Goal: Task Accomplishment & Management: Complete application form

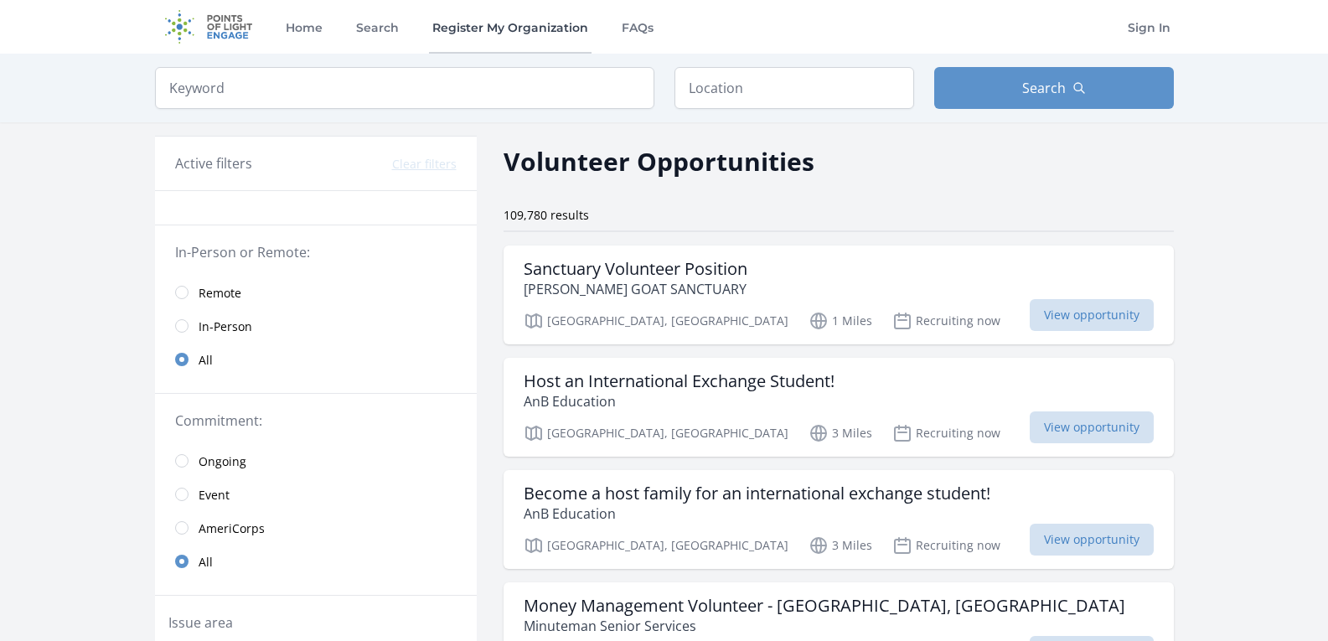
click at [532, 28] on link "Register My Organization" at bounding box center [510, 27] width 163 height 54
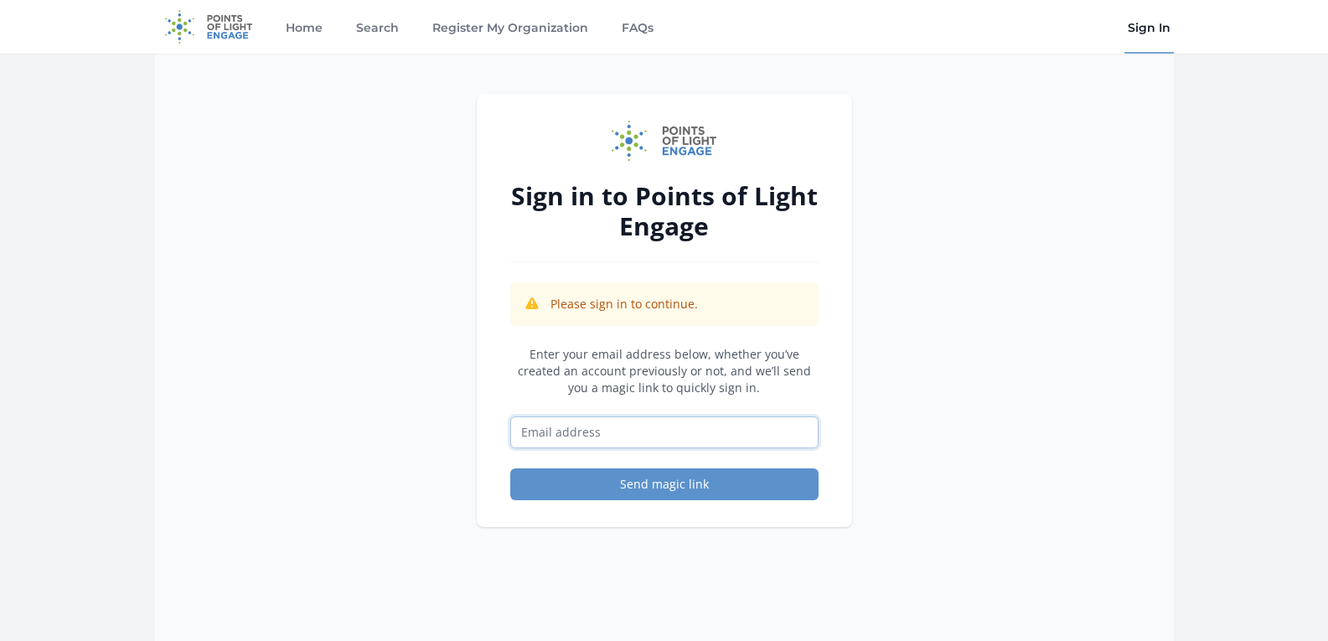
click at [570, 428] on input "Email address" at bounding box center [664, 433] width 308 height 32
type input "clayculturalcenter@gmail.com"
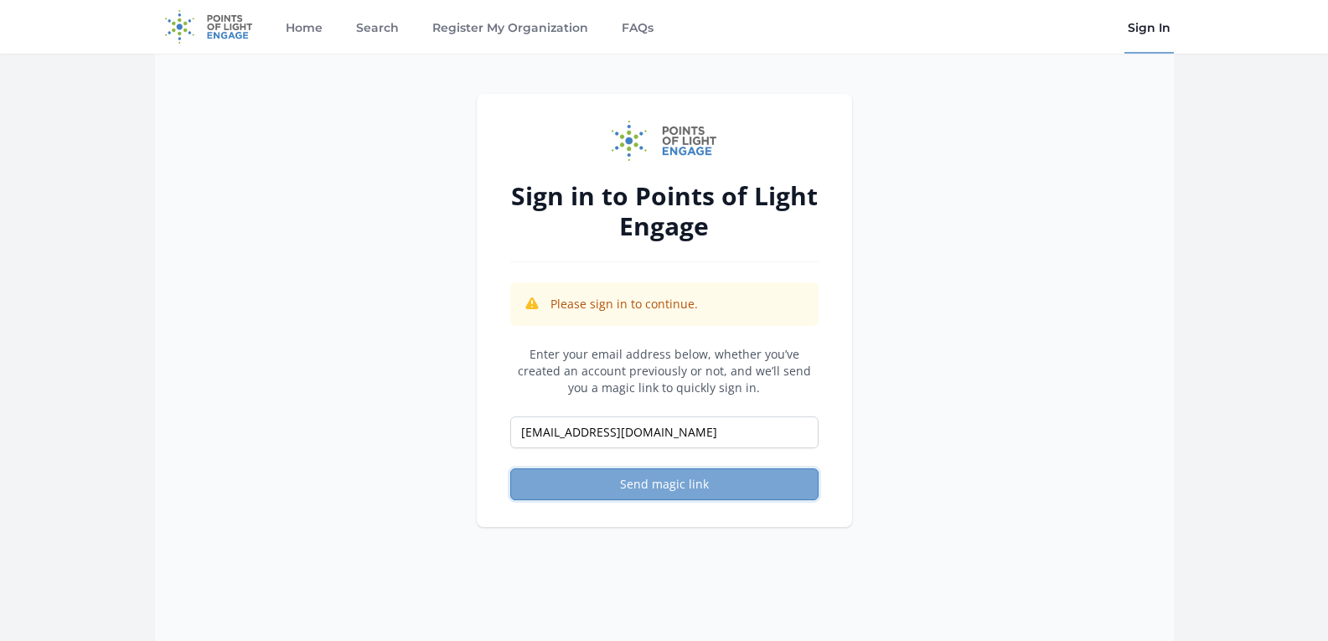
click at [633, 483] on button "Send magic link" at bounding box center [664, 484] width 308 height 32
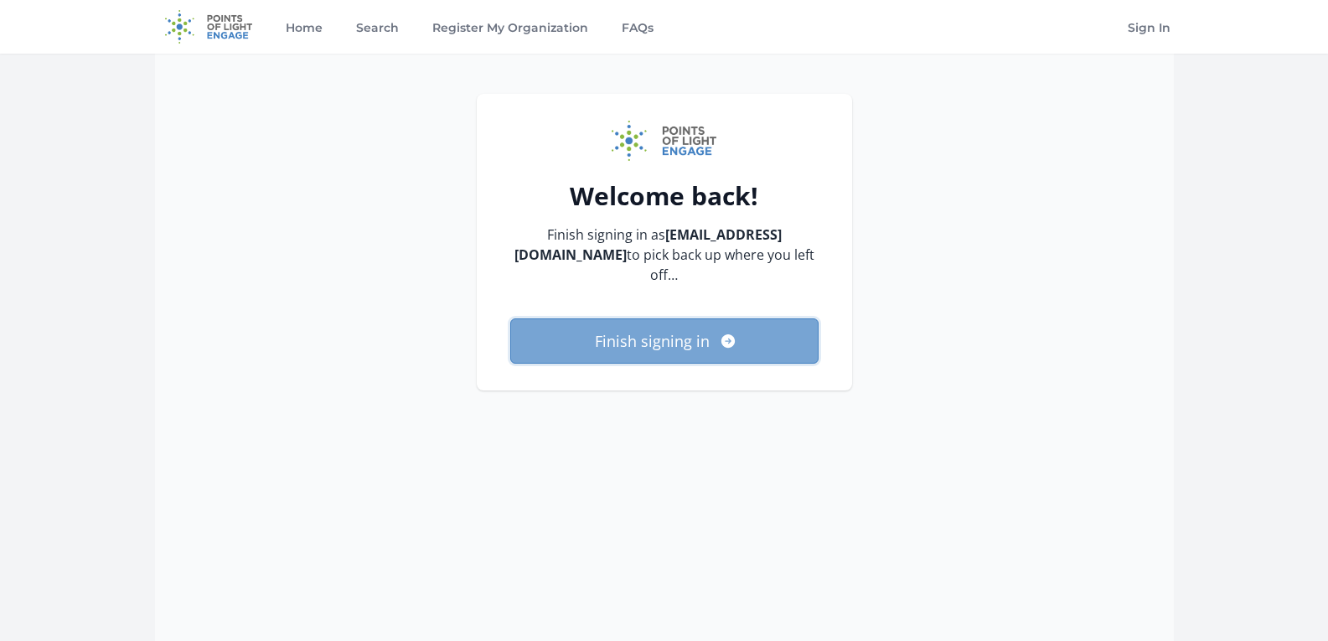
click at [594, 334] on button "Finish signing in" at bounding box center [664, 340] width 308 height 45
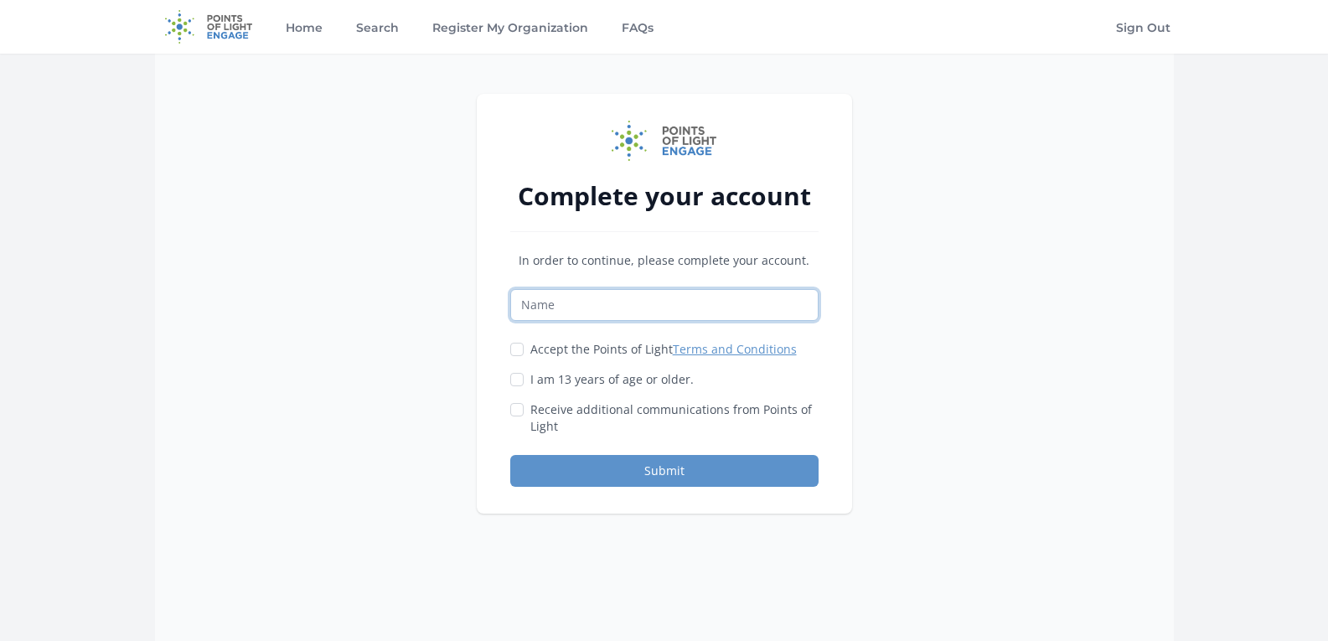
click at [577, 307] on input "Name" at bounding box center [664, 305] width 308 height 32
type input "Wendy McKenzie"
click at [717, 351] on link "Terms and Conditions" at bounding box center [735, 349] width 124 height 16
click at [506, 353] on div "Complete your account In order to continue, please complete your account. Wendy…" at bounding box center [664, 304] width 375 height 420
click at [519, 350] on input "Accept the Points of Light Terms and Conditions" at bounding box center [516, 349] width 13 height 13
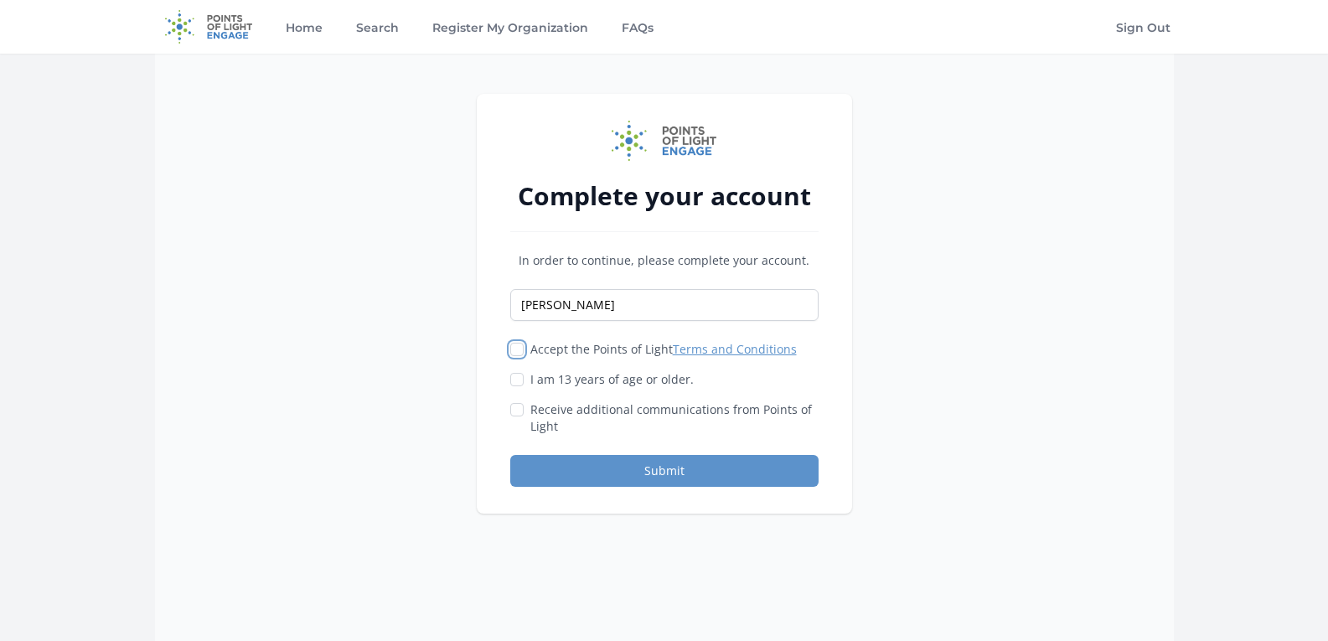
checkbox input "true"
click at [518, 380] on input "I am 13 years of age or older." at bounding box center [516, 379] width 13 height 13
checkbox input "true"
click at [520, 407] on input "Receive additional communications from Points of Light" at bounding box center [516, 409] width 13 height 13
checkbox input "true"
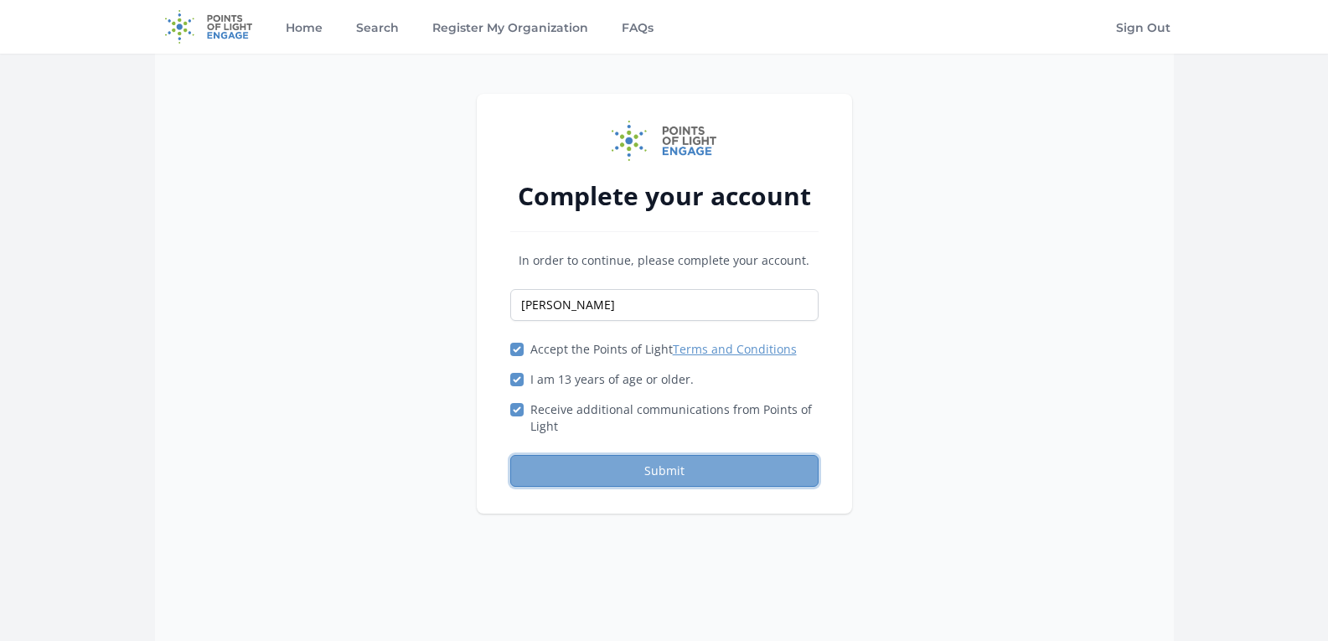
click at [572, 468] on button "Submit" at bounding box center [664, 471] width 308 height 32
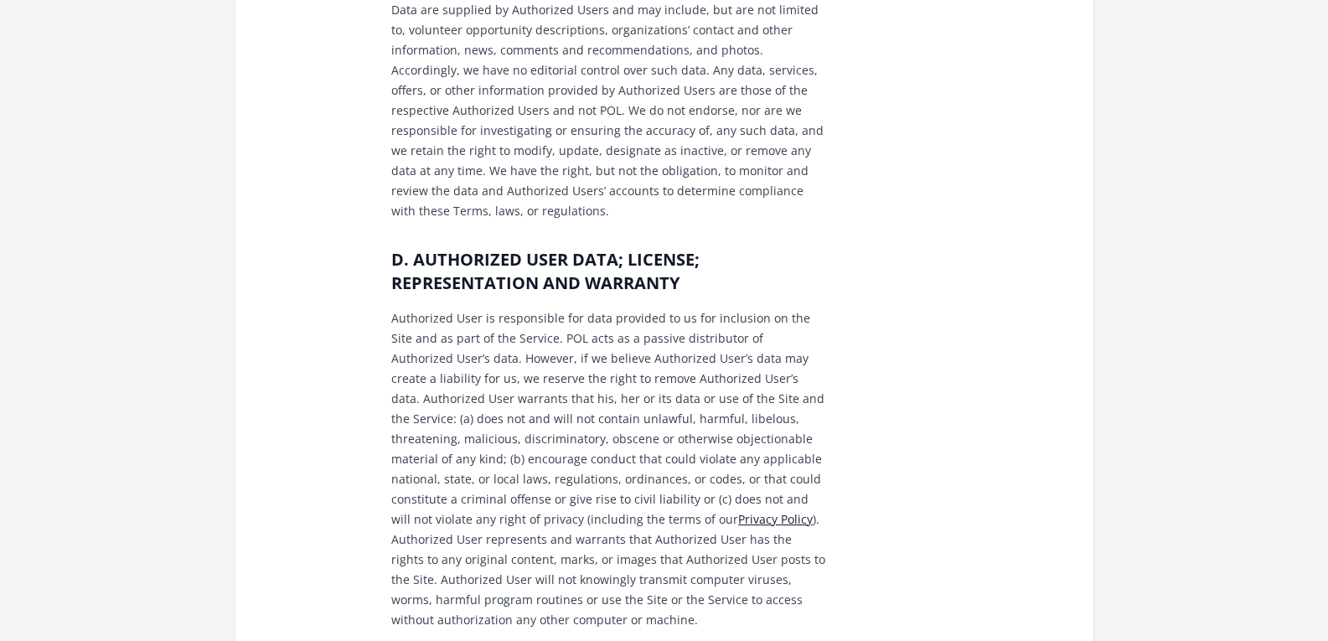
scroll to position [1341, 0]
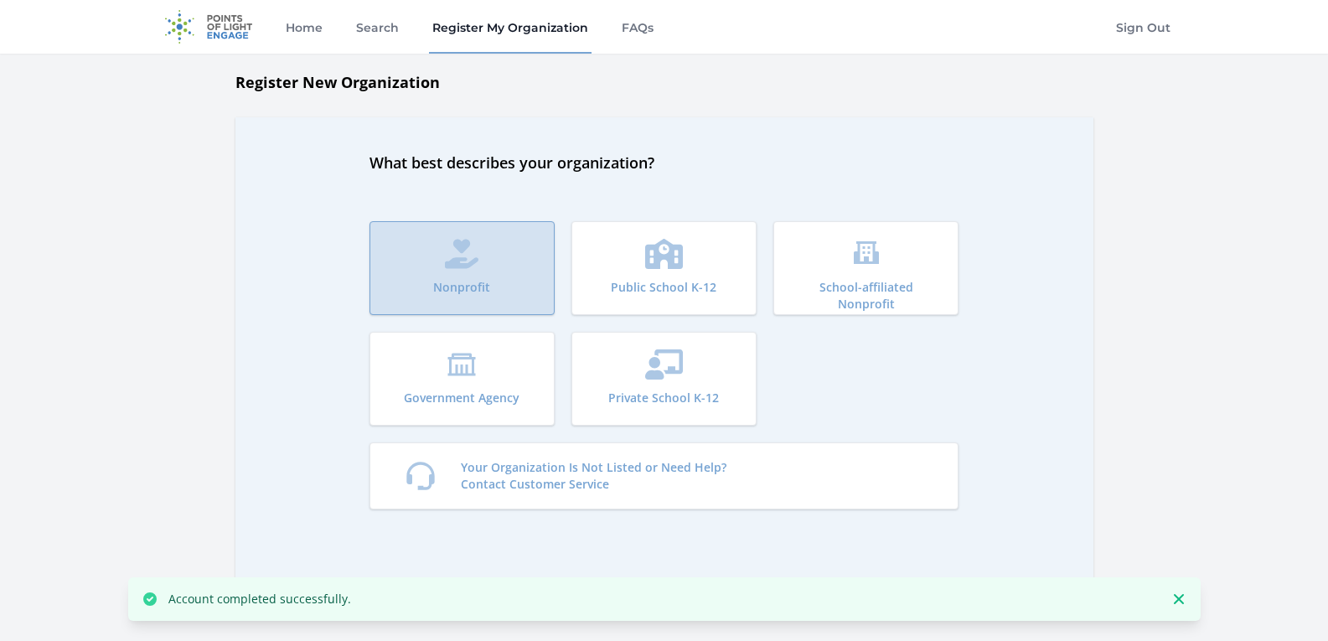
click at [452, 237] on button "Nonprofit" at bounding box center [462, 268] width 185 height 94
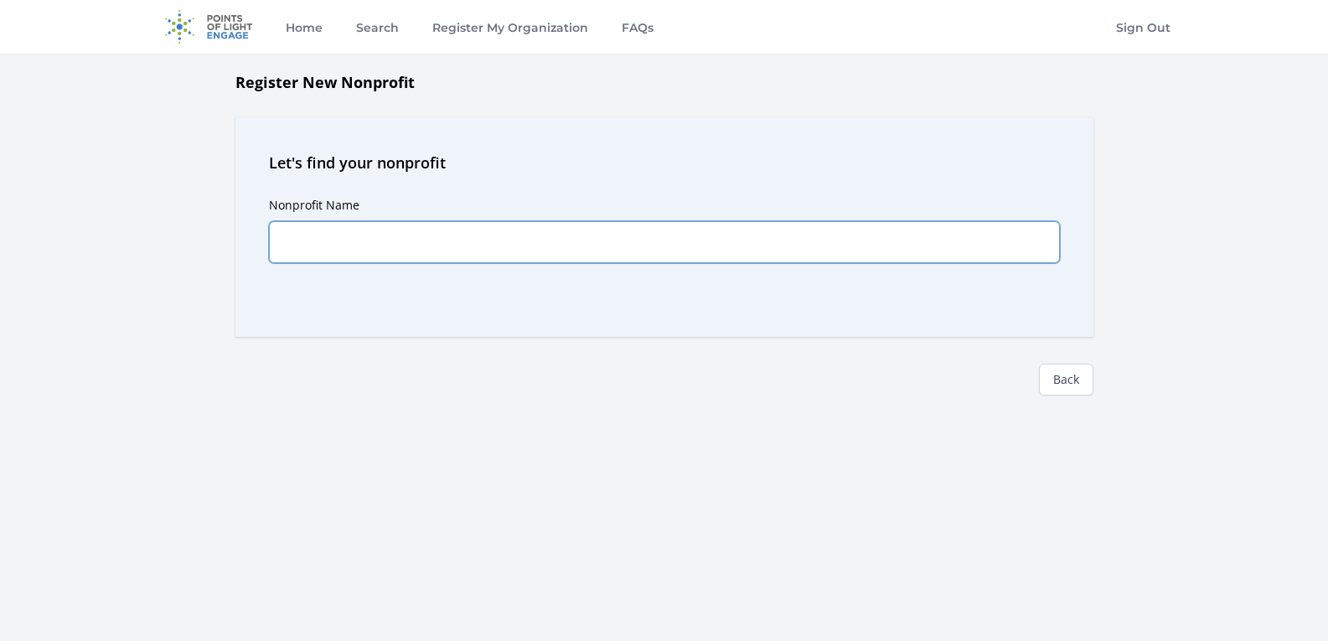
drag, startPoint x: 0, startPoint y: 0, endPoint x: 452, endPoint y: 238, distance: 510.6
click at [452, 238] on input "Nonprofit Name" at bounding box center [664, 242] width 791 height 42
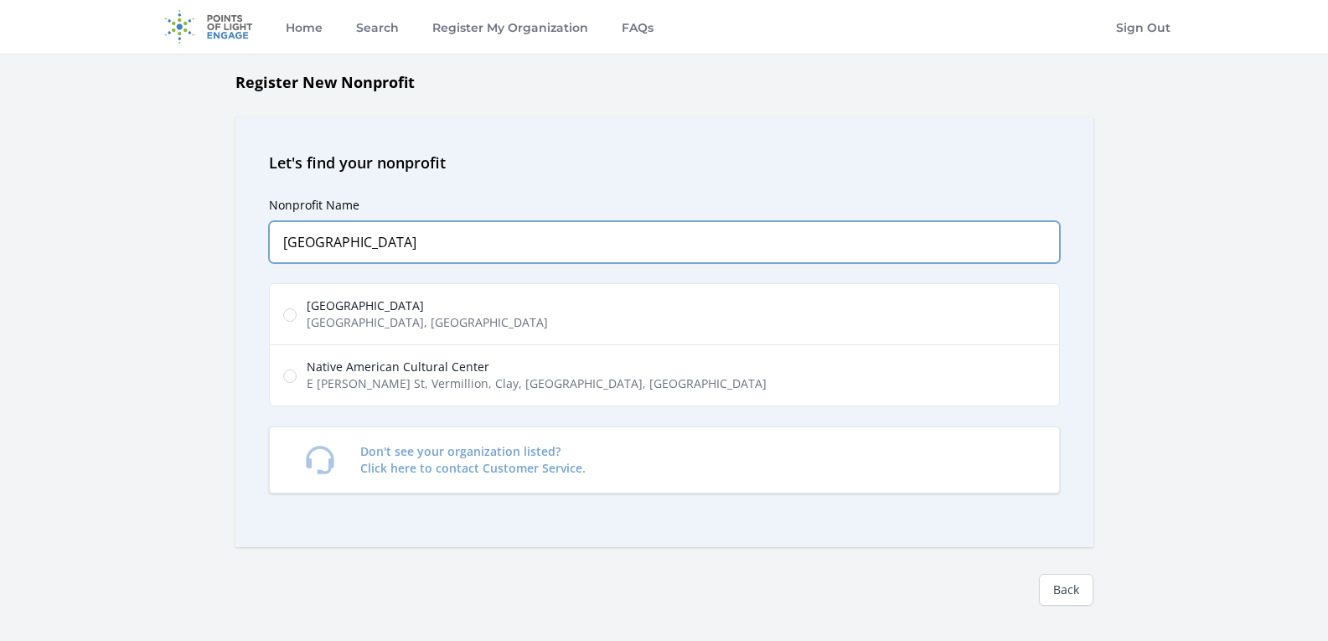
type input "[GEOGRAPHIC_DATA]"
click at [674, 312] on label "Clay Cultural Center Meetinghouse Hill Road, Brookline, NH, USA" at bounding box center [664, 314] width 791 height 62
click at [297, 312] on input "Clay Cultural Center Meetinghouse Hill Road, Brookline, NH, USA" at bounding box center [289, 314] width 13 height 13
radio input "true"
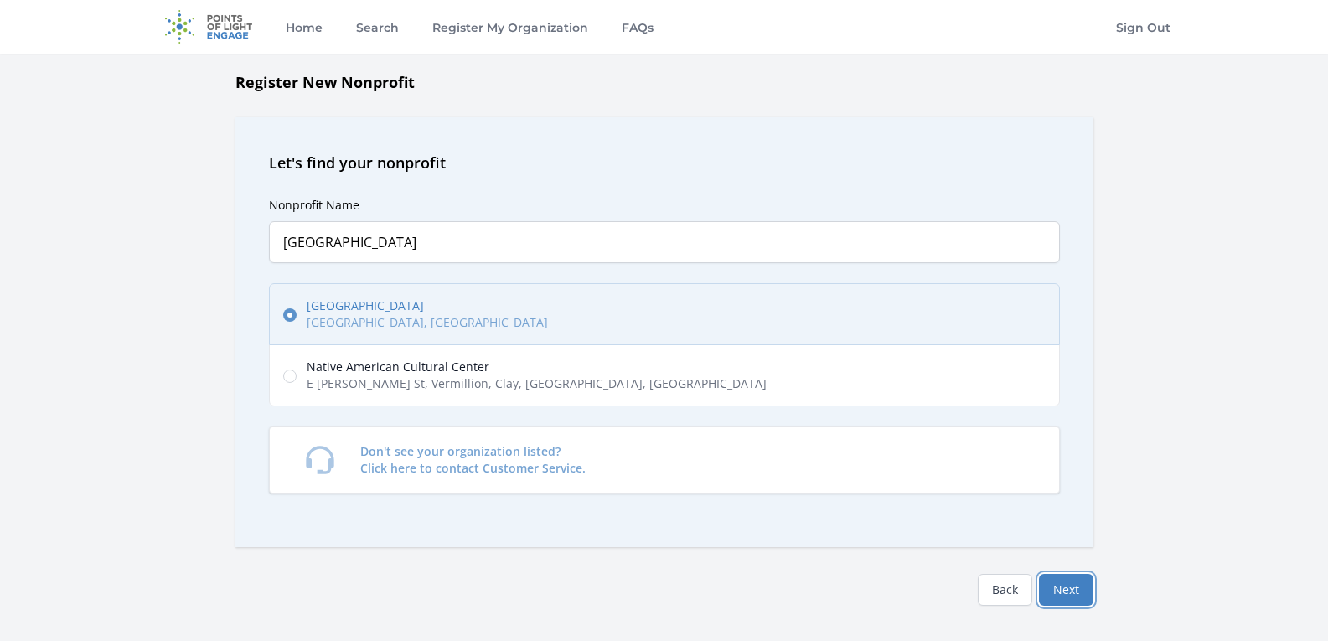
click at [1066, 582] on button "Next" at bounding box center [1066, 590] width 54 height 32
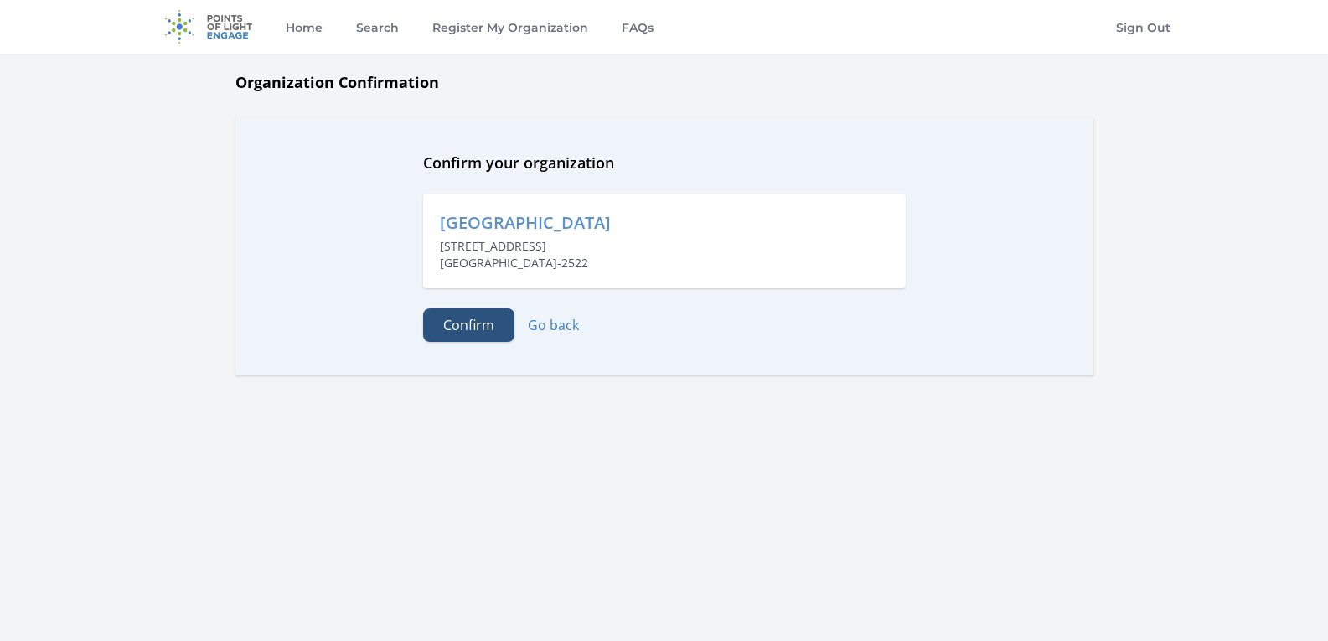
click at [485, 320] on button "Confirm" at bounding box center [468, 325] width 91 height 34
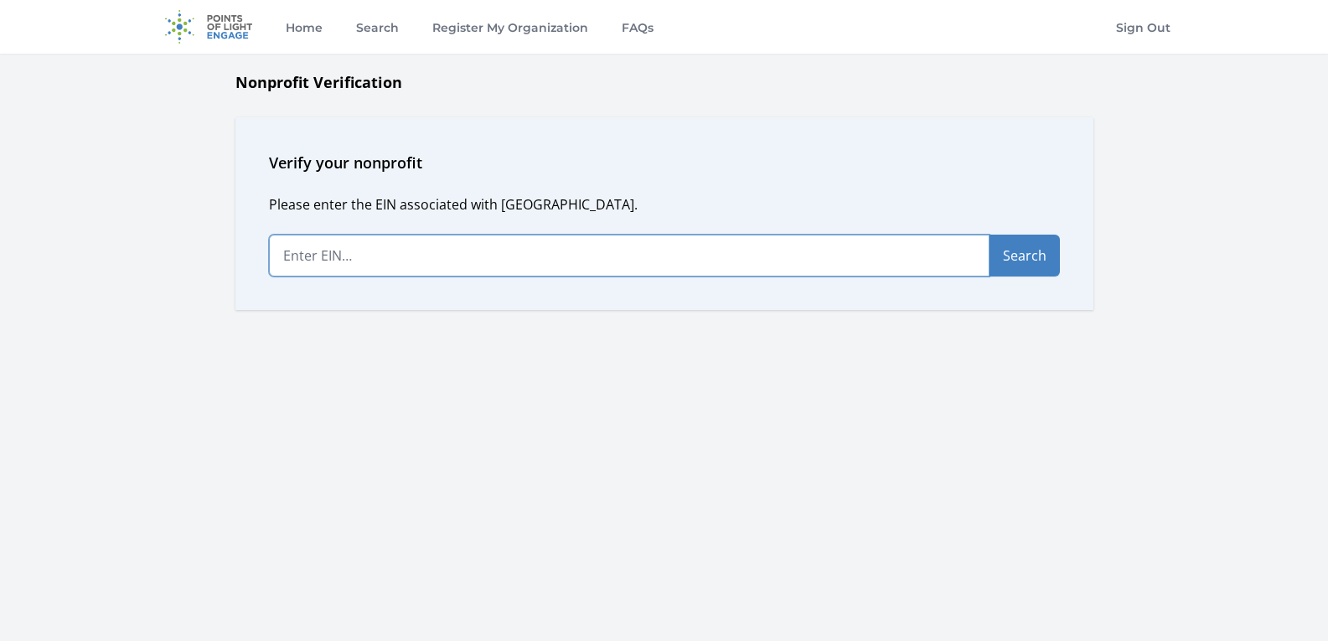
click at [325, 260] on input "text" at bounding box center [629, 256] width 721 height 42
paste input "[US_EMPLOYER_IDENTIFICATION_NUMBER]"
type input "[US_EMPLOYER_IDENTIFICATION_NUMBER]"
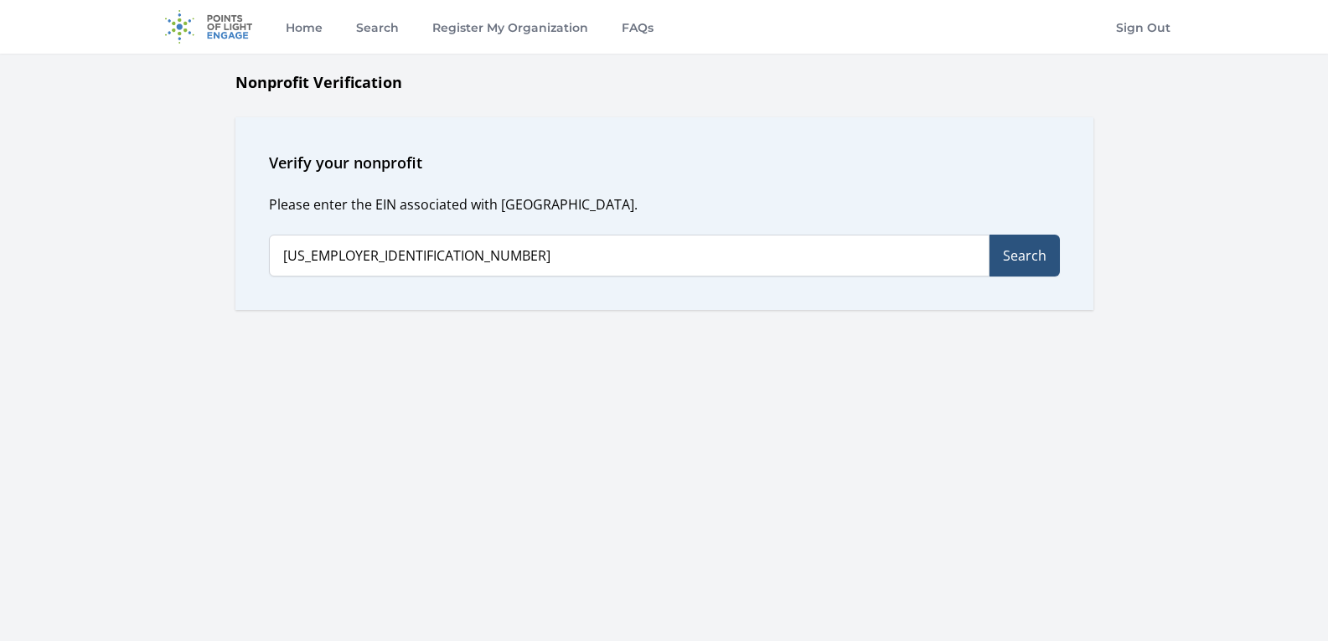
click at [1004, 255] on button "Search" at bounding box center [1025, 256] width 70 height 42
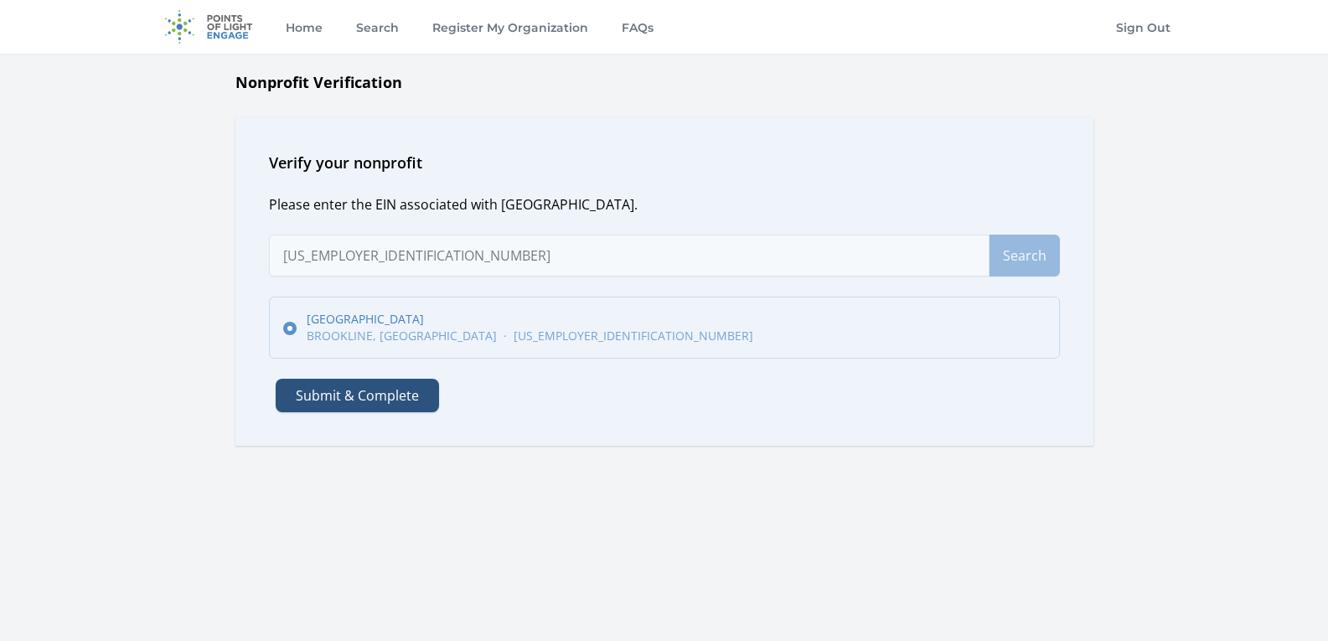
click at [402, 392] on button "Submit & Complete" at bounding box center [357, 396] width 163 height 34
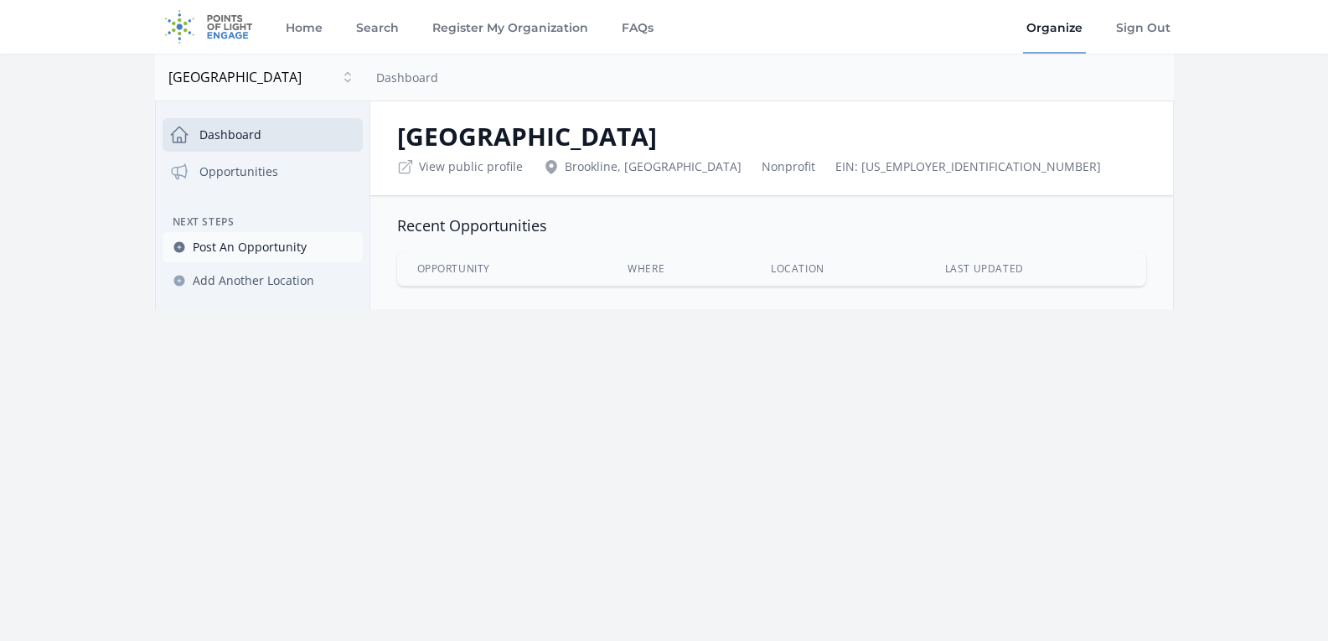
click at [268, 243] on span "Post An Opportunity" at bounding box center [250, 247] width 114 height 17
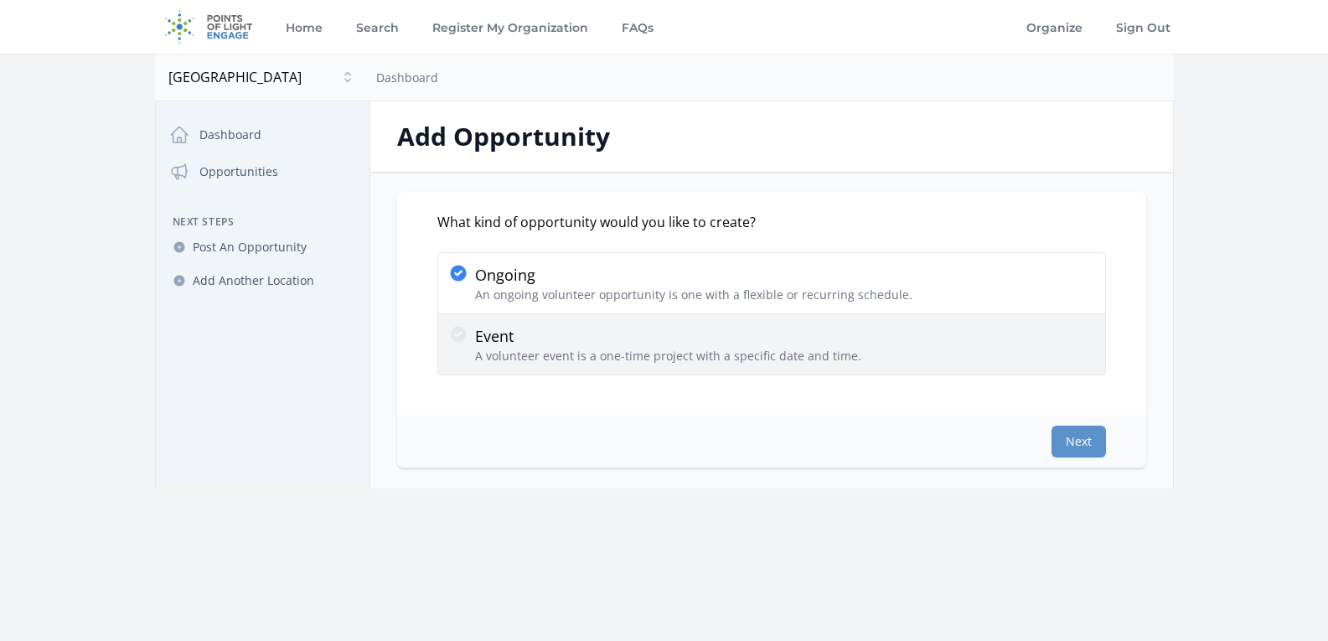
click at [467, 334] on icon at bounding box center [458, 334] width 20 height 20
click at [0, 0] on input "Event A volunteer event is a one-time project with a specific date and time." at bounding box center [0, 0] width 0 height 0
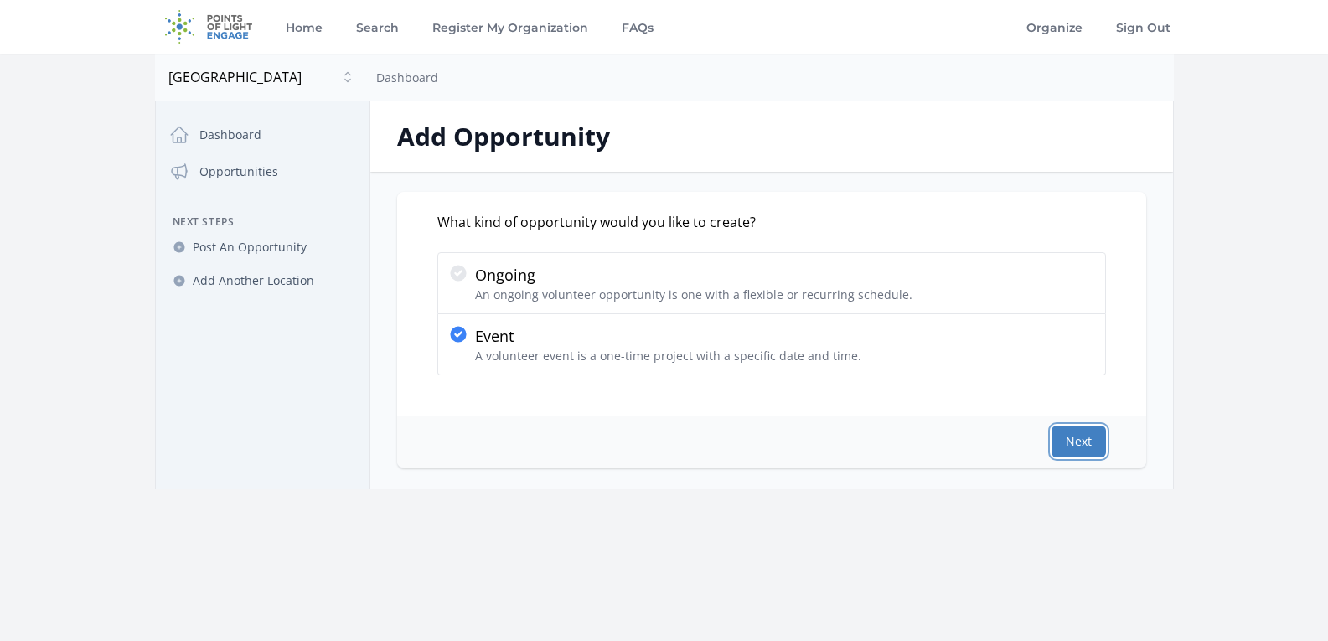
click at [1089, 438] on button "Next" at bounding box center [1079, 442] width 54 height 32
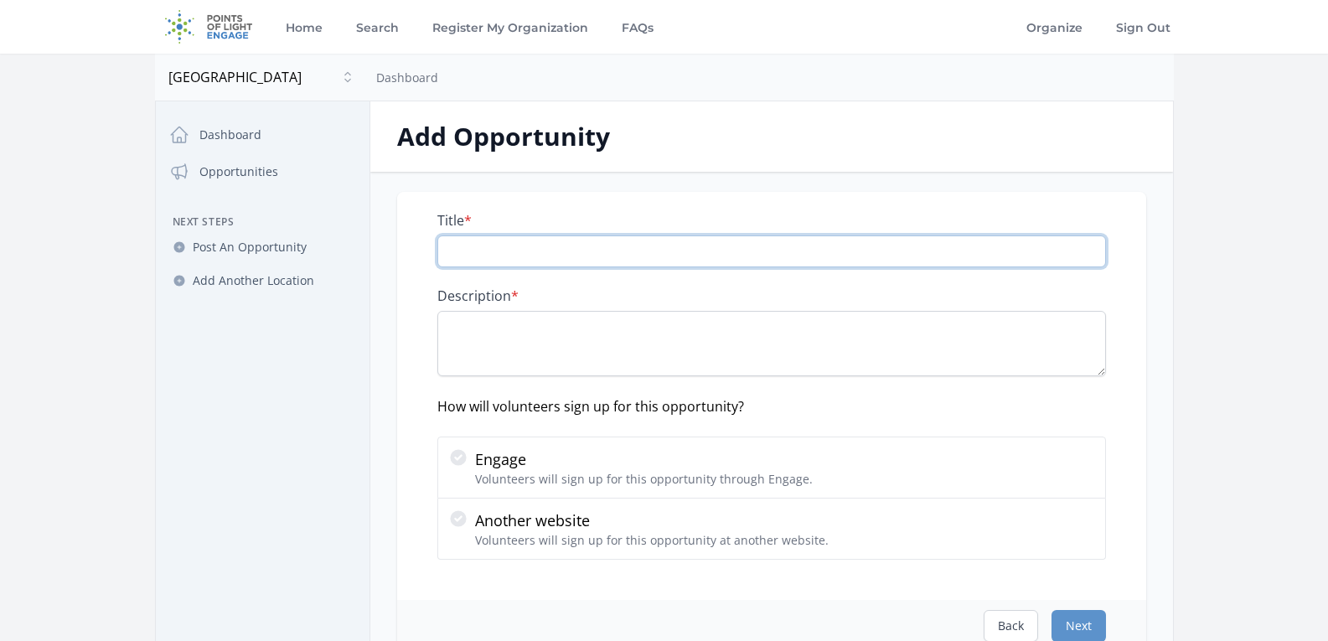
click at [589, 260] on input "Title *" at bounding box center [771, 251] width 669 height 32
